Goal: Transaction & Acquisition: Purchase product/service

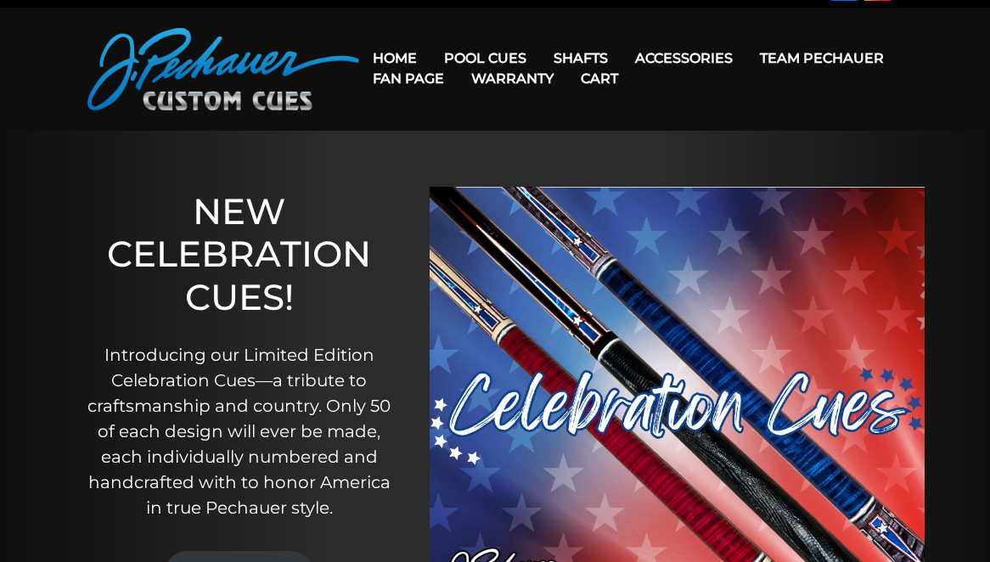
scroll to position [35, 0]
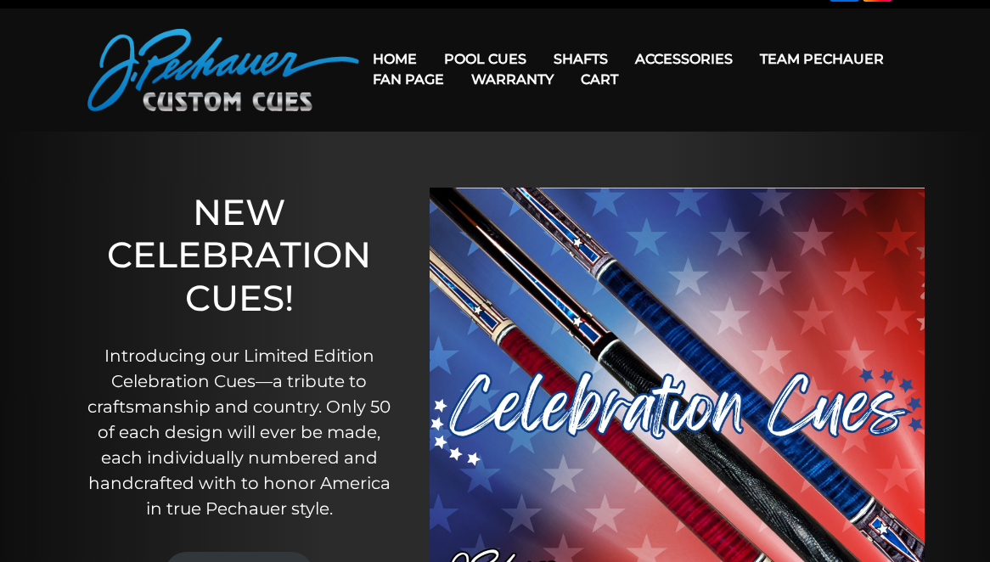
click at [578, 59] on link "Cart" at bounding box center [599, 79] width 65 height 43
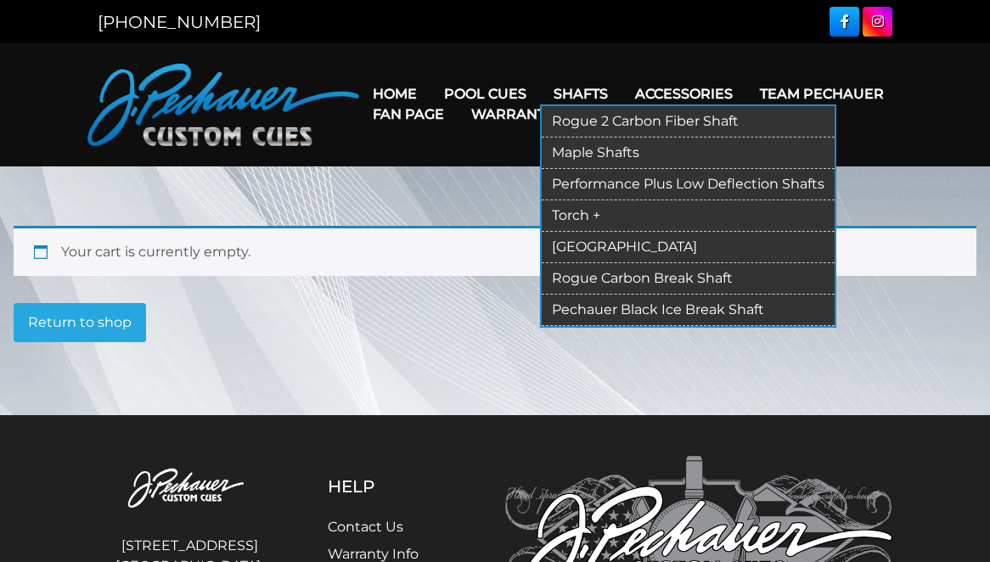
click at [578, 92] on link "Shafts" at bounding box center [581, 93] width 82 height 43
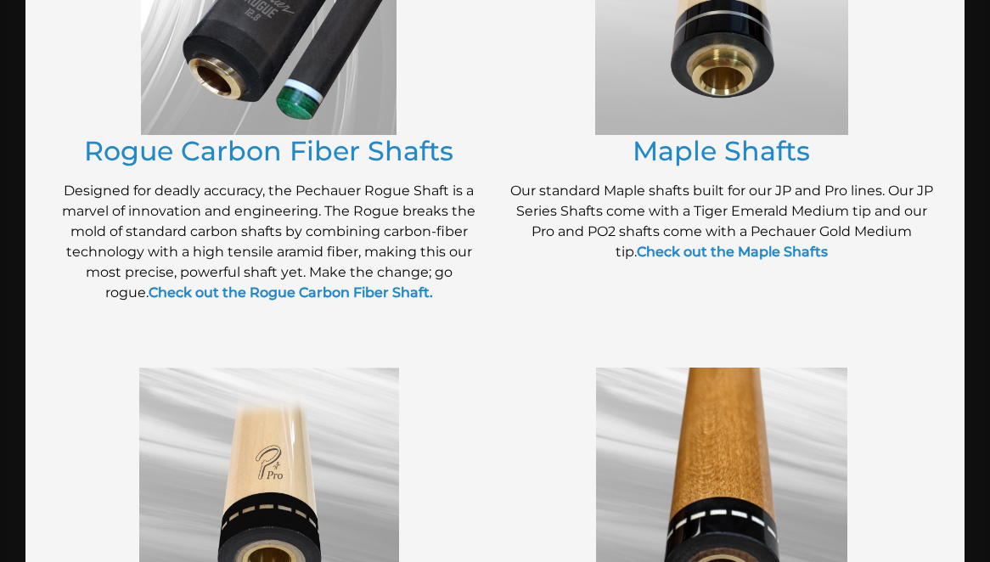
scroll to position [488, 0]
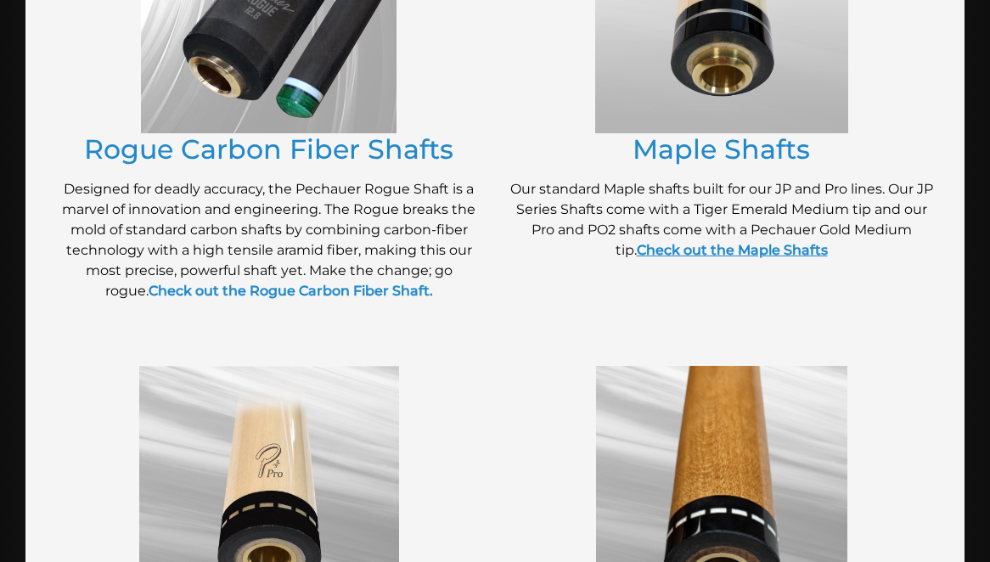
click at [709, 255] on link "Check out the Maple Shafts" at bounding box center [732, 250] width 191 height 16
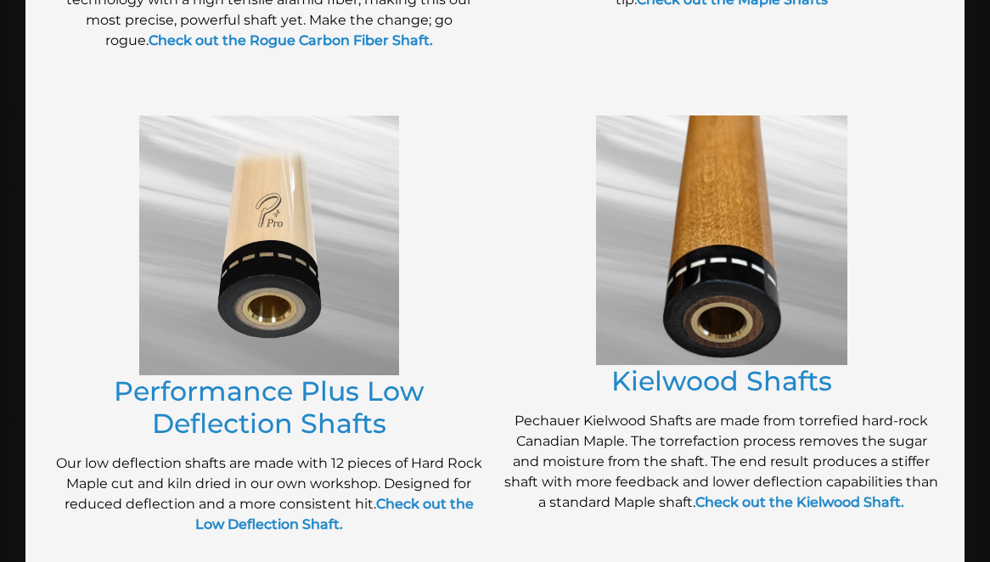
scroll to position [742, 0]
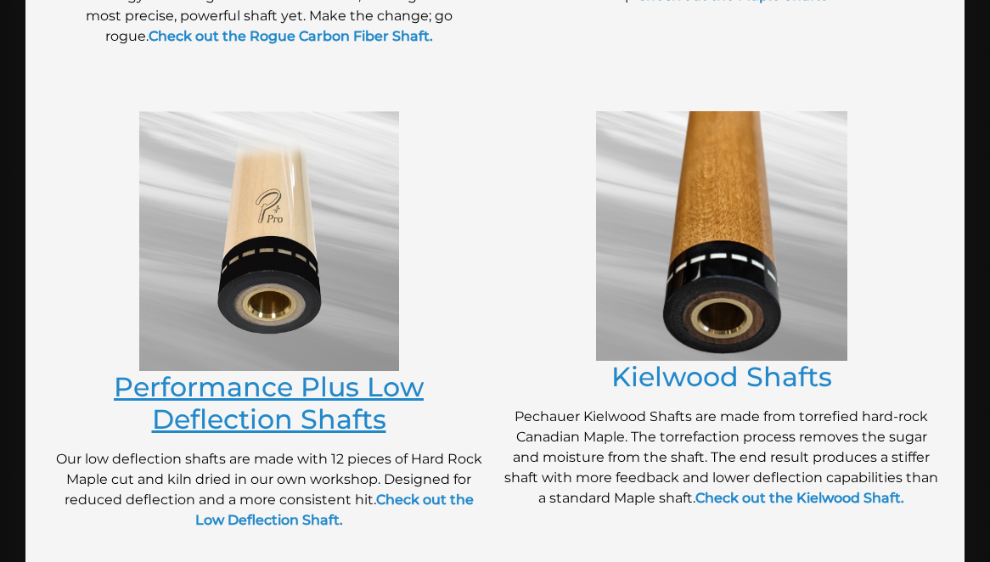
click at [273, 388] on link "Performance Plus Low Deflection Shafts" at bounding box center [269, 402] width 310 height 65
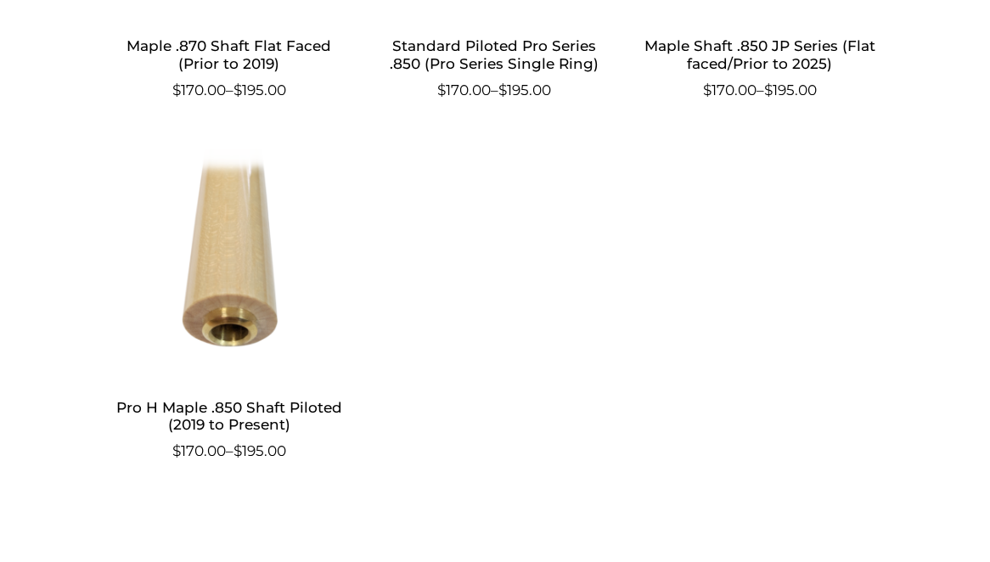
scroll to position [1189, 0]
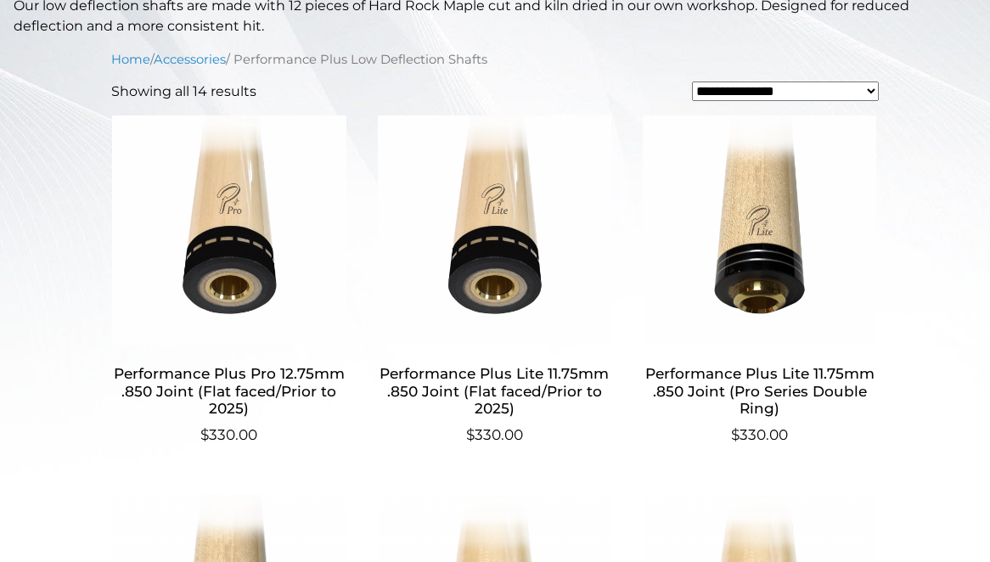
scroll to position [510, 0]
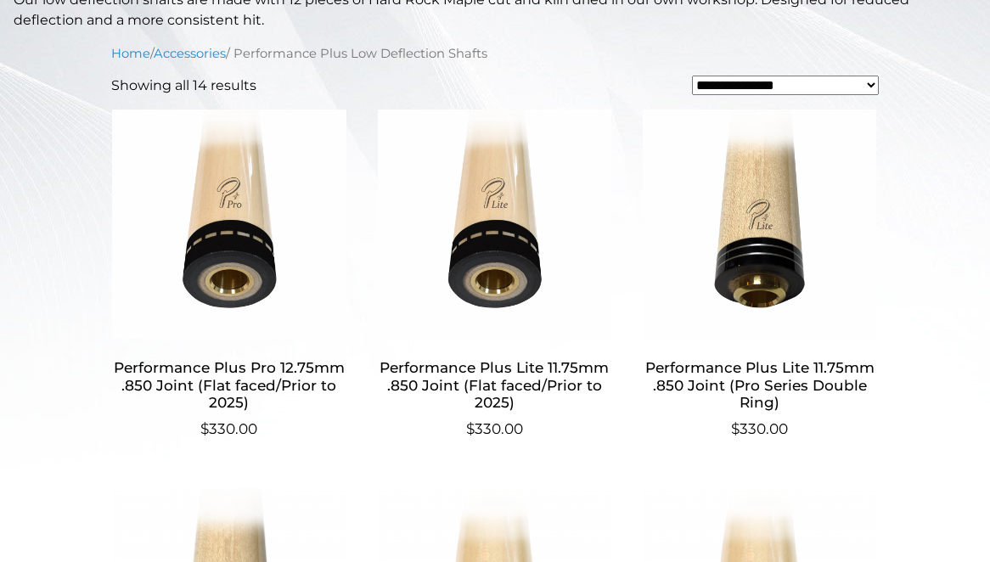
click at [240, 369] on h2 "Performance Plus Pro 12.75mm .850 Joint (Flat faced/Prior to 2025)" at bounding box center [229, 385] width 236 height 66
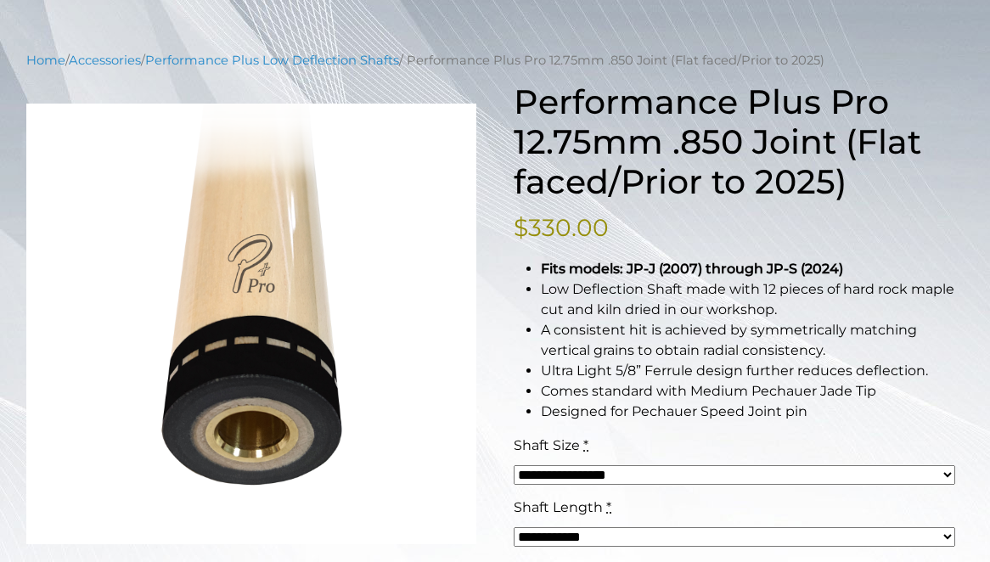
scroll to position [170, 0]
